Goal: Navigation & Orientation: Find specific page/section

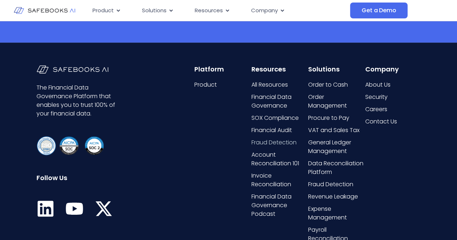
scroll to position [1513, 0]
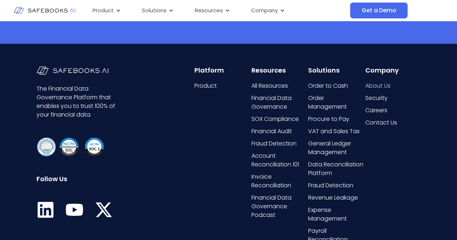
click at [370, 86] on span "About Us" at bounding box center [377, 86] width 25 height 9
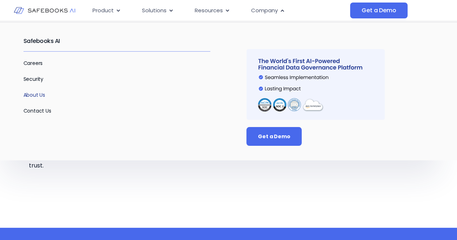
click at [37, 96] on link "About Us" at bounding box center [35, 94] width 22 height 7
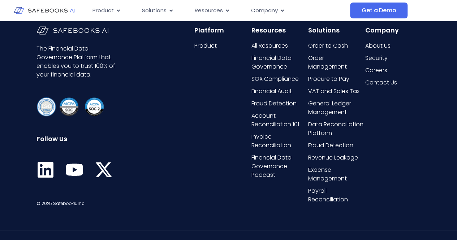
scroll to position [1553, 0]
